Goal: Transaction & Acquisition: Purchase product/service

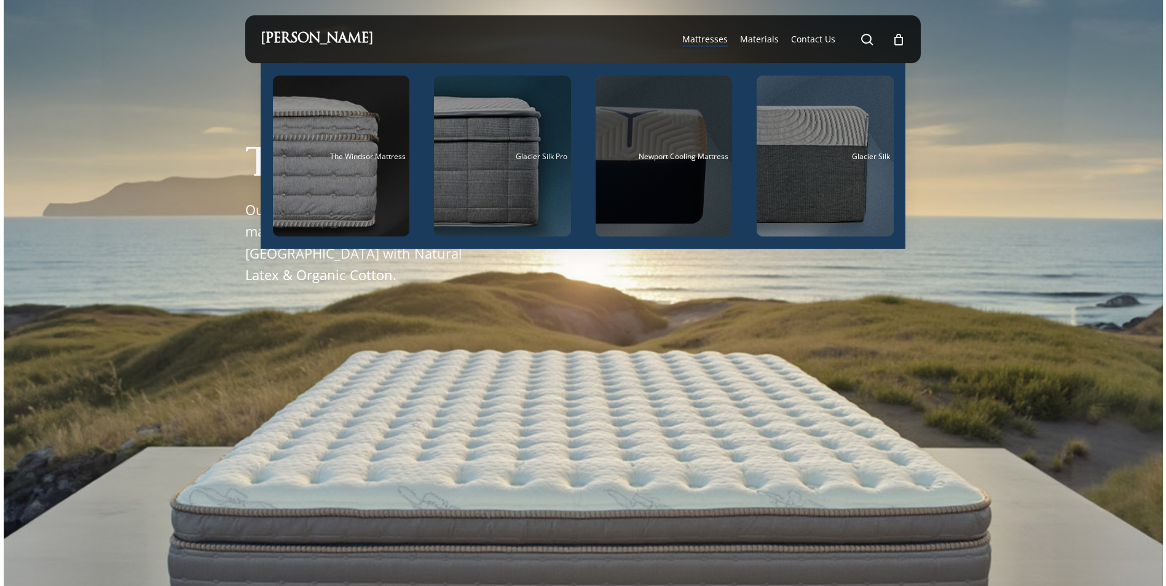
click at [645, 180] on div "Main Menu" at bounding box center [664, 156] width 137 height 161
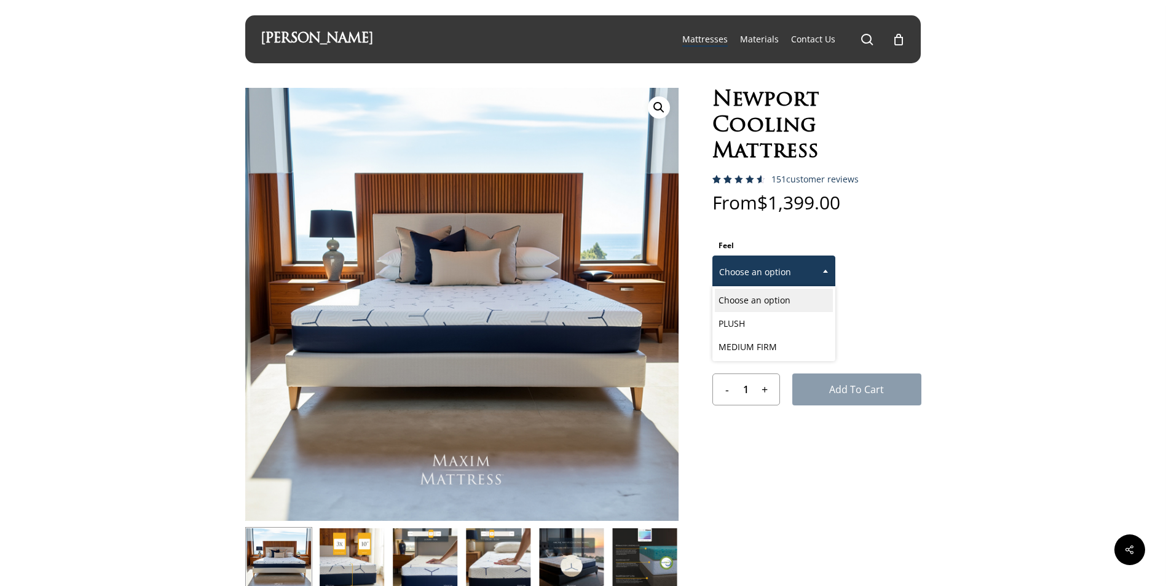
click at [786, 275] on span "Choose an option" at bounding box center [774, 272] width 122 height 26
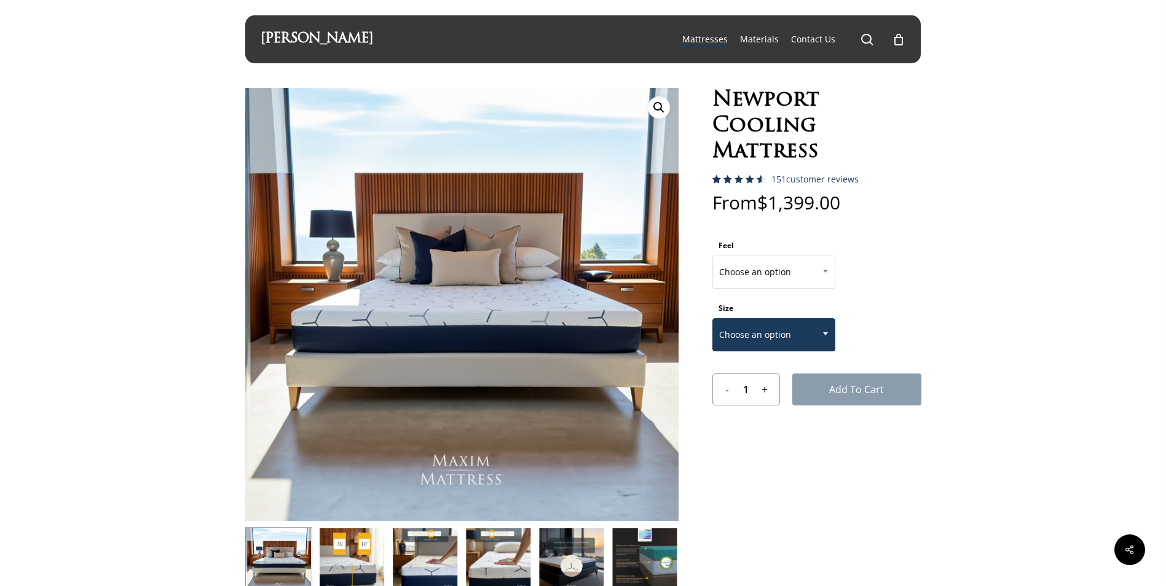
click at [797, 330] on span "Choose an option" at bounding box center [774, 335] width 122 height 26
select select "EASTERN KING"
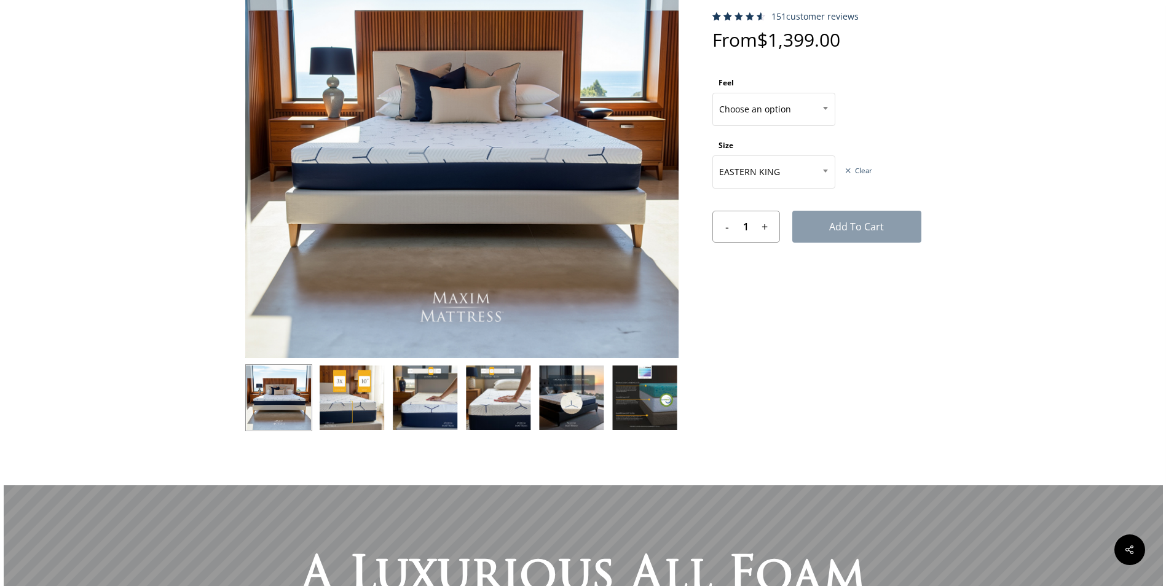
scroll to position [164, 0]
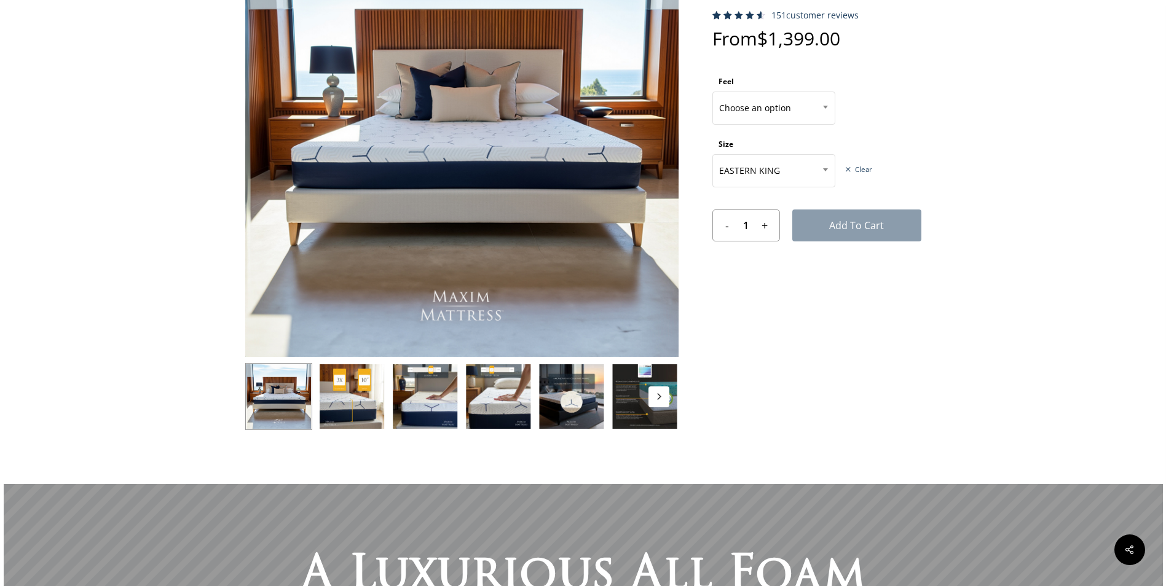
click at [284, 408] on img at bounding box center [278, 396] width 67 height 67
click at [358, 406] on img at bounding box center [351, 396] width 67 height 67
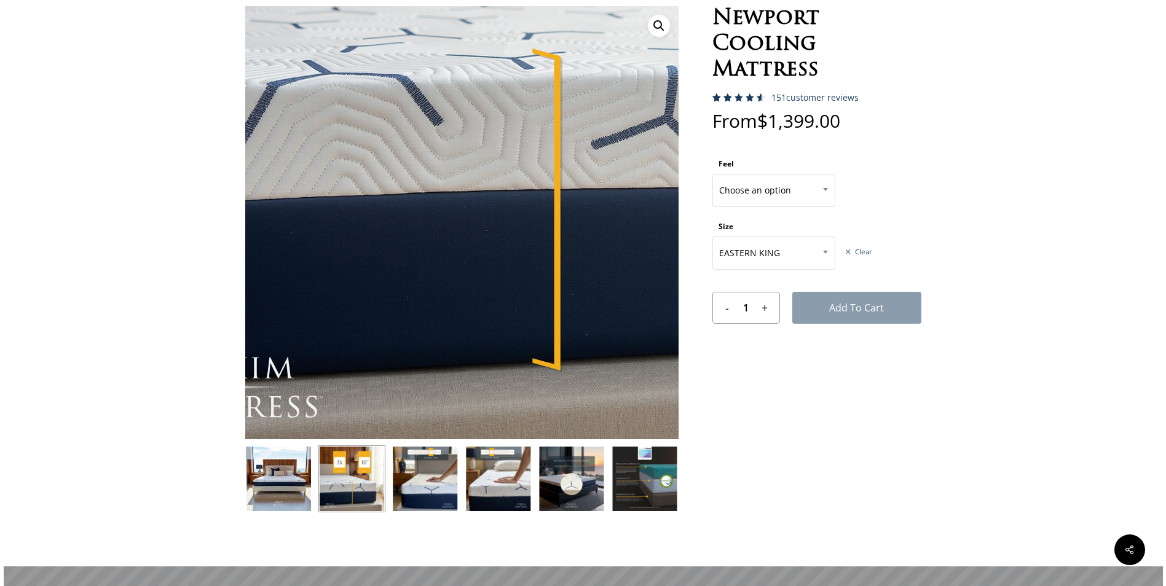
scroll to position [0, 0]
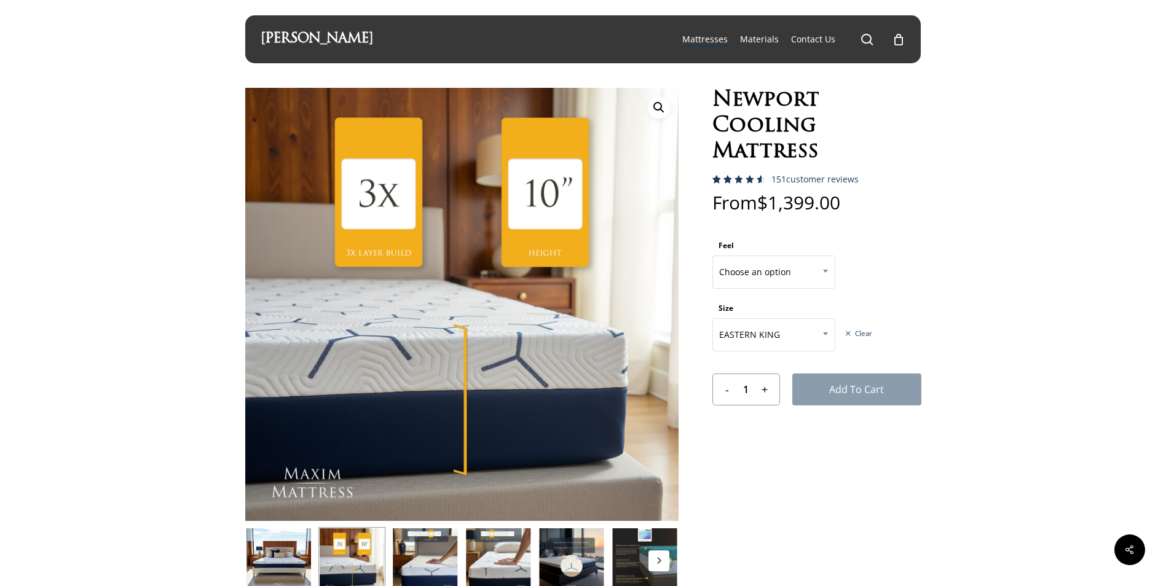
click at [636, 545] on img at bounding box center [644, 560] width 67 height 67
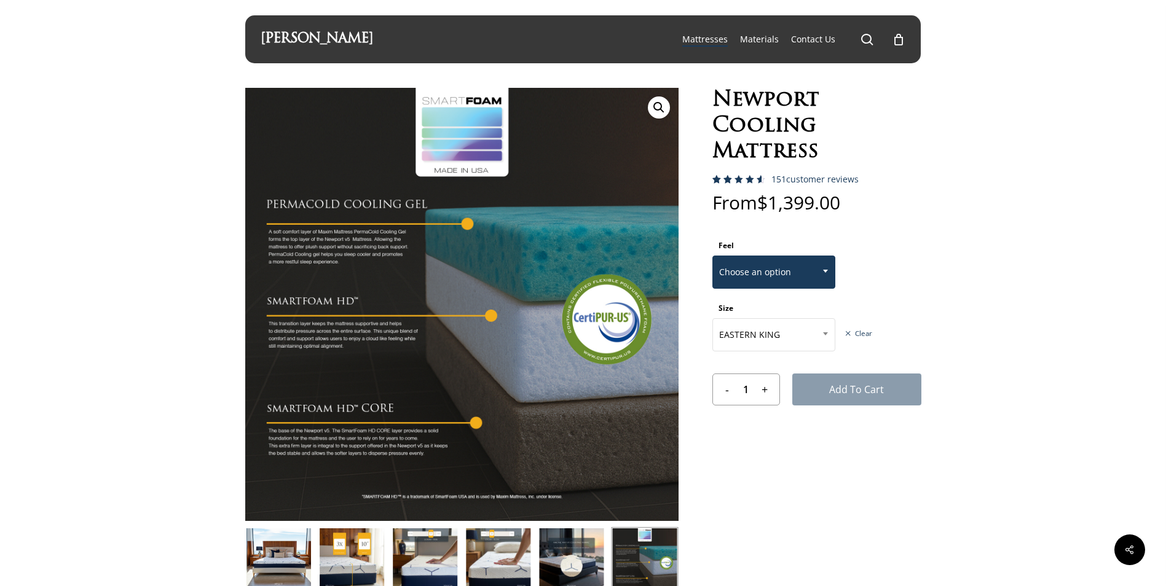
click at [770, 270] on span "Choose an option" at bounding box center [774, 272] width 122 height 26
select select "MEDIUM FIRM"
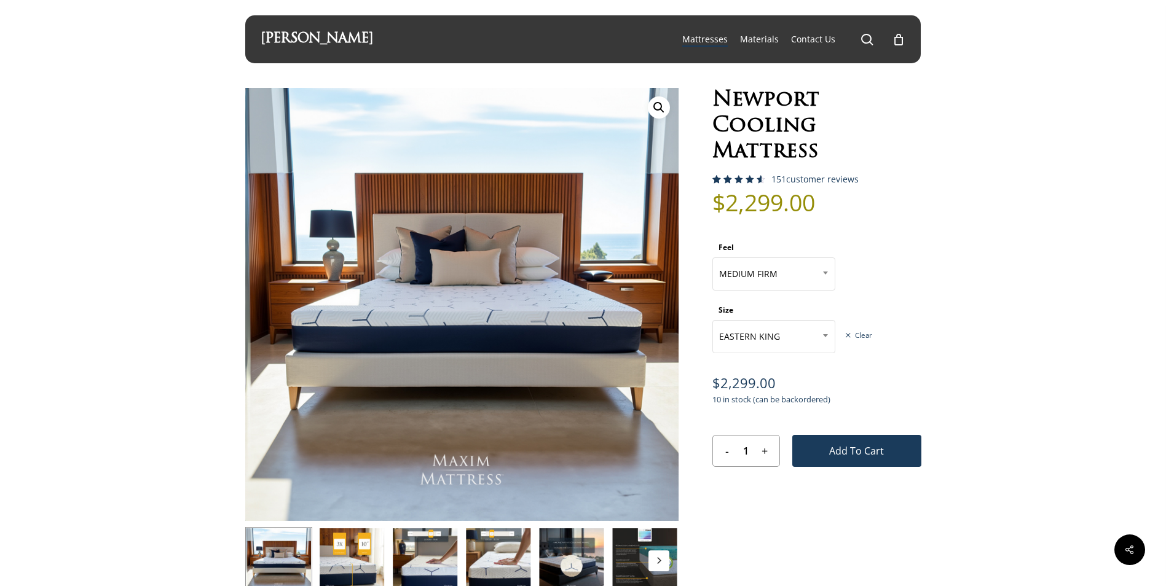
click at [649, 554] on button "Next" at bounding box center [658, 561] width 21 height 21
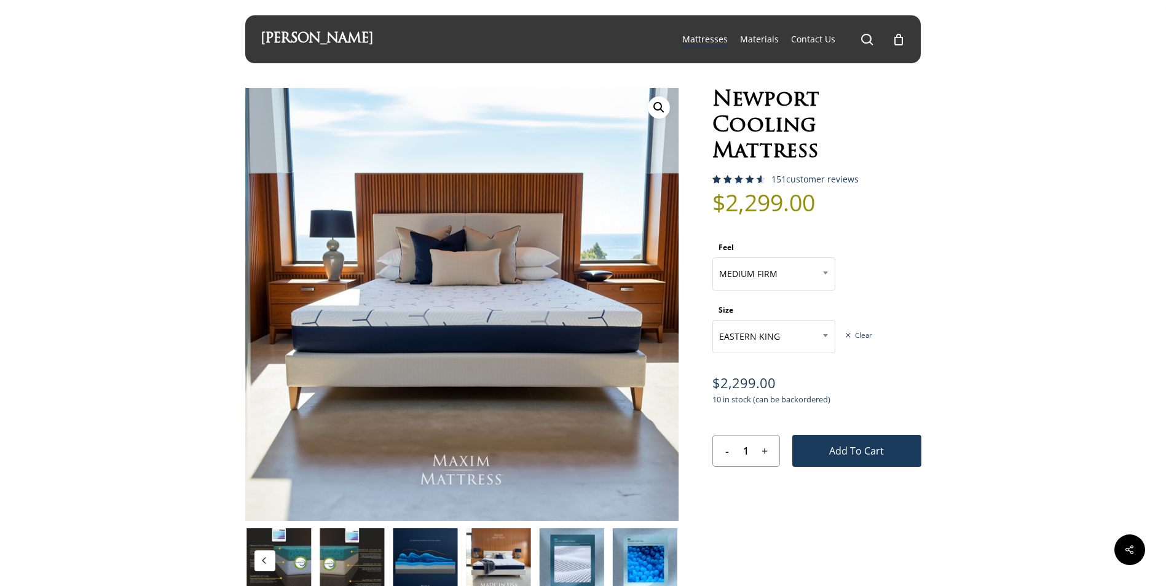
click at [421, 554] on img at bounding box center [425, 560] width 67 height 67
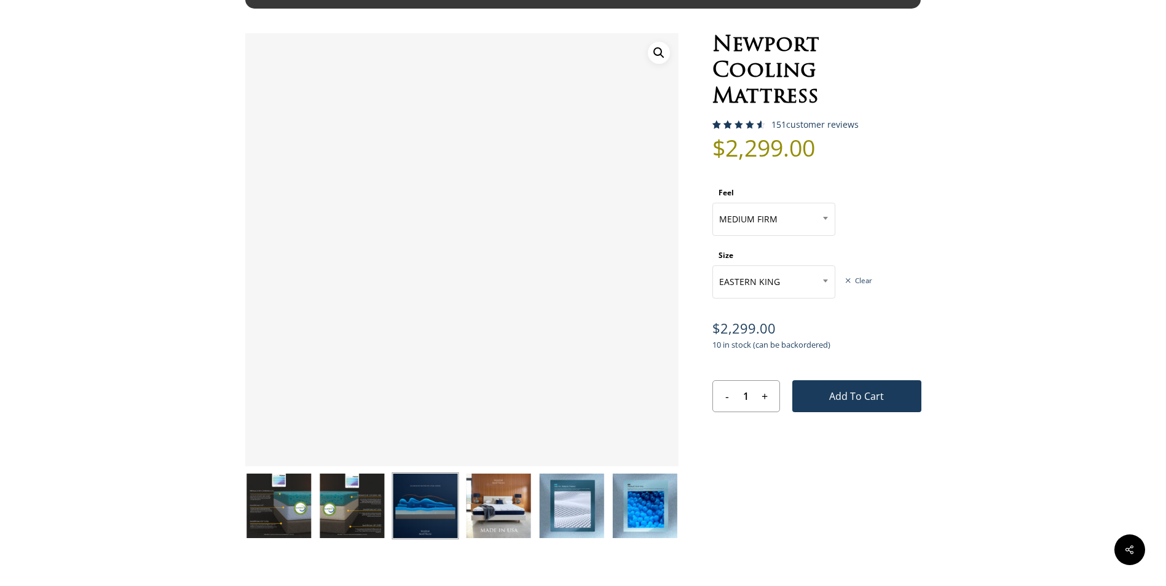
scroll to position [82, 0]
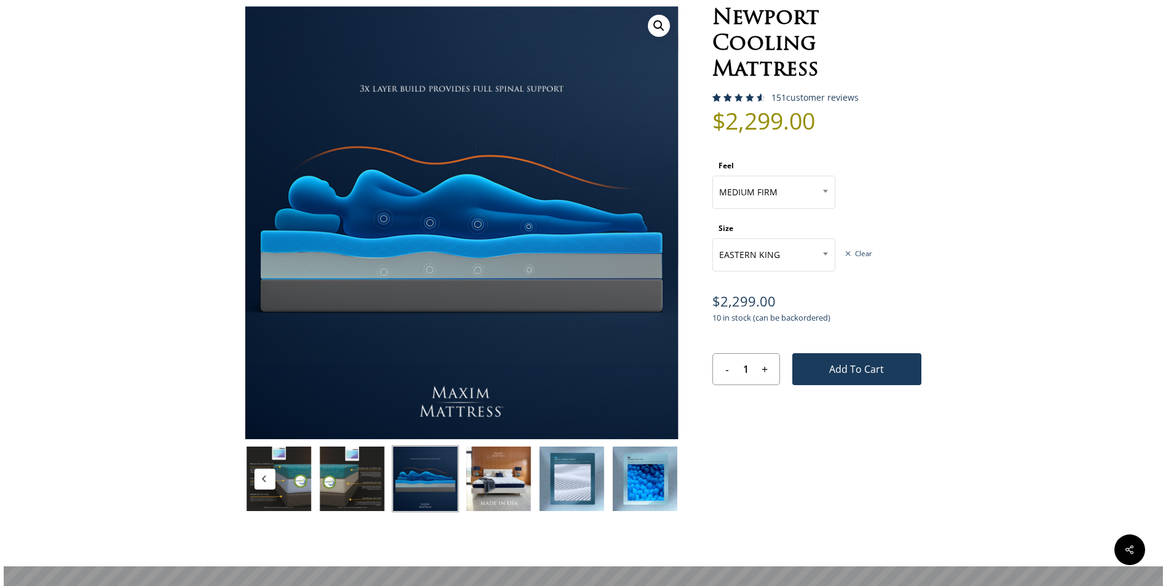
click at [336, 485] on img at bounding box center [351, 479] width 67 height 67
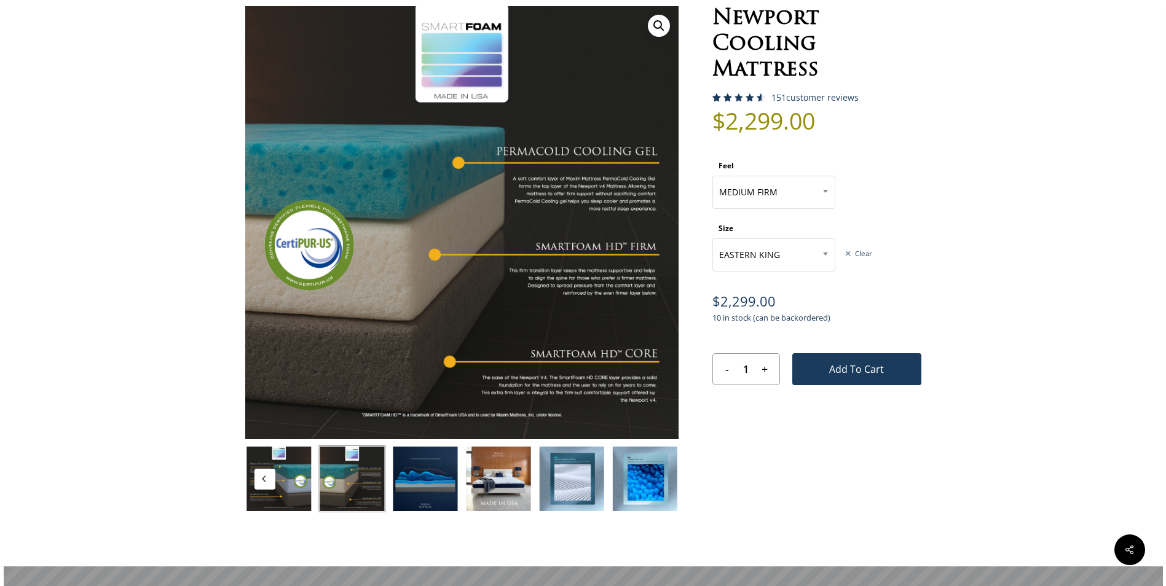
click at [293, 482] on img at bounding box center [278, 479] width 67 height 67
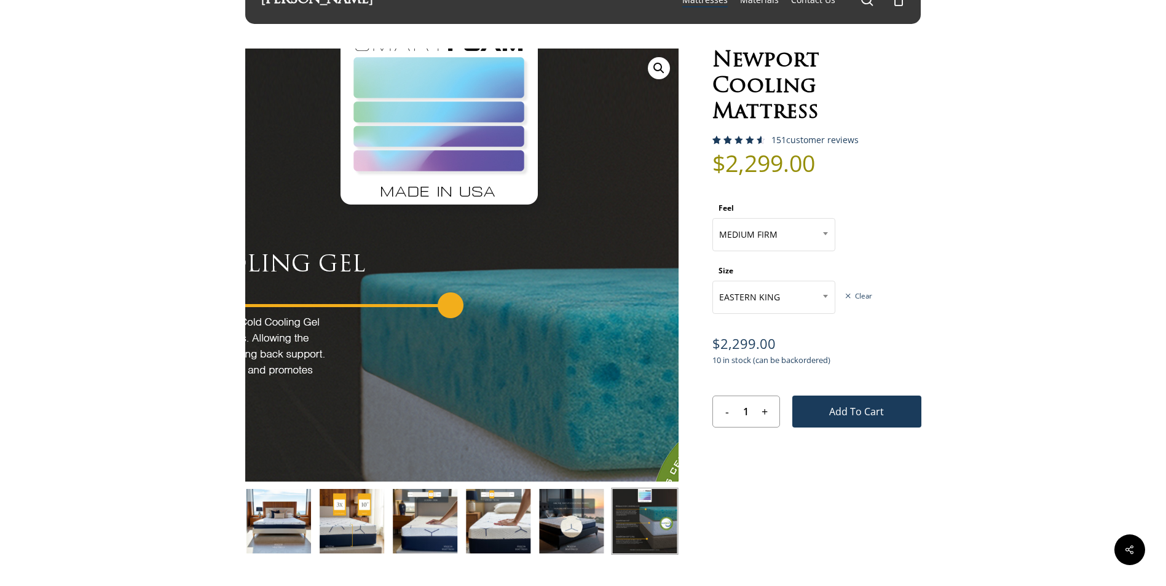
scroll to position [0, 0]
